Goal: Task Accomplishment & Management: Manage account settings

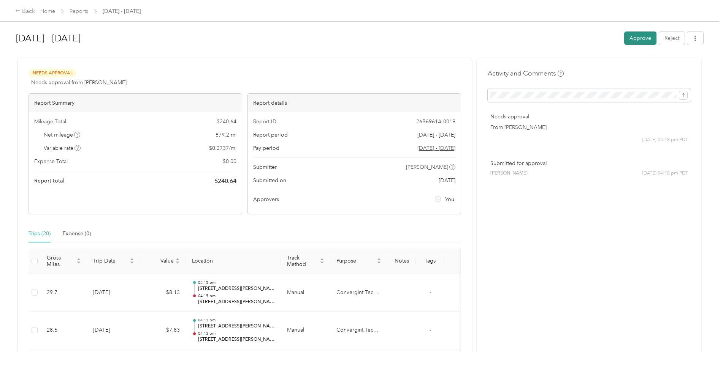
click at [631, 37] on button "Approve" at bounding box center [640, 38] width 32 height 13
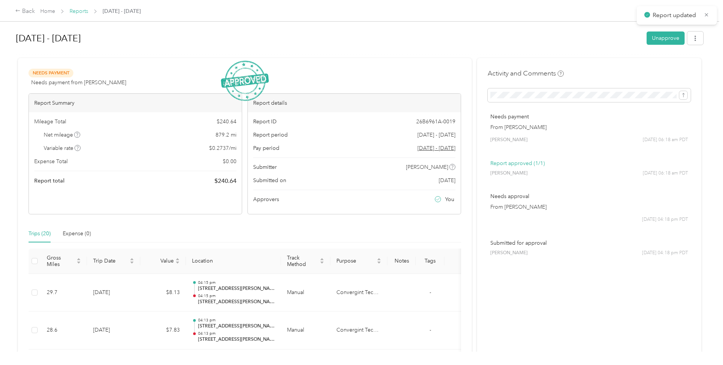
click at [82, 10] on link "Reports" at bounding box center [79, 11] width 19 height 6
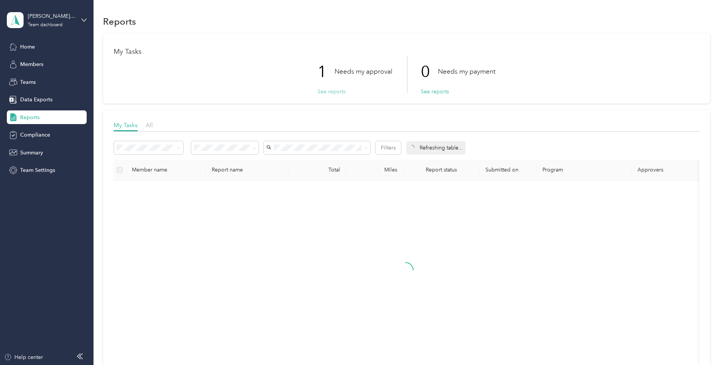
click at [326, 91] on button "See reports" at bounding box center [331, 92] width 28 height 8
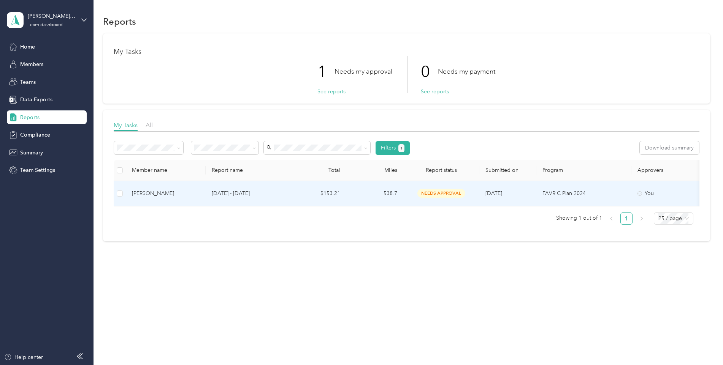
click at [157, 193] on div "[PERSON_NAME]" at bounding box center [166, 194] width 68 height 8
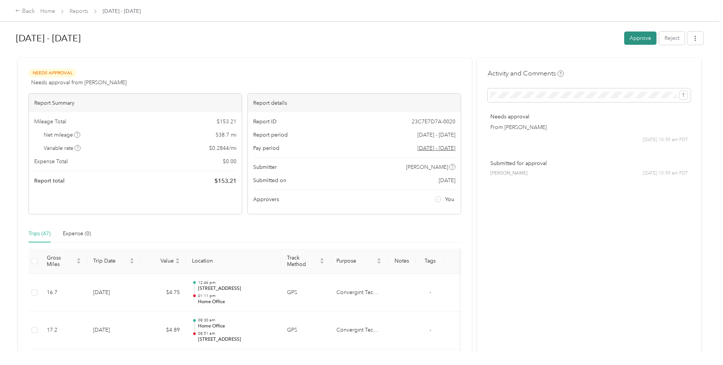
click at [632, 36] on button "Approve" at bounding box center [640, 38] width 32 height 13
